Goal: Check status

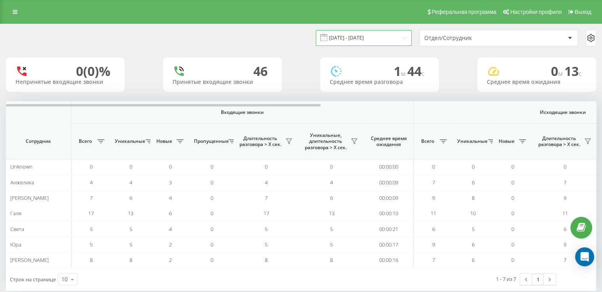
click at [361, 35] on input "[DATE] - [DATE]" at bounding box center [364, 37] width 96 height 15
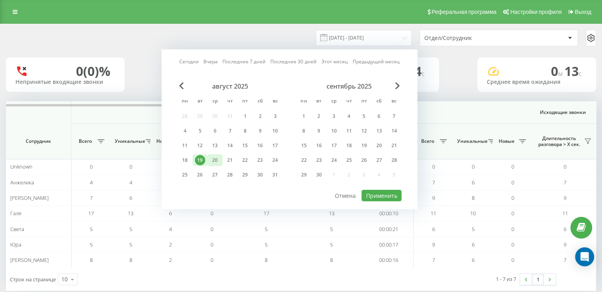
click at [215, 158] on div "20" at bounding box center [215, 160] width 10 height 10
click at [388, 196] on button "Применить" at bounding box center [381, 195] width 40 height 11
type input "[DATE] - [DATE]"
